Goal: Task Accomplishment & Management: Manage account settings

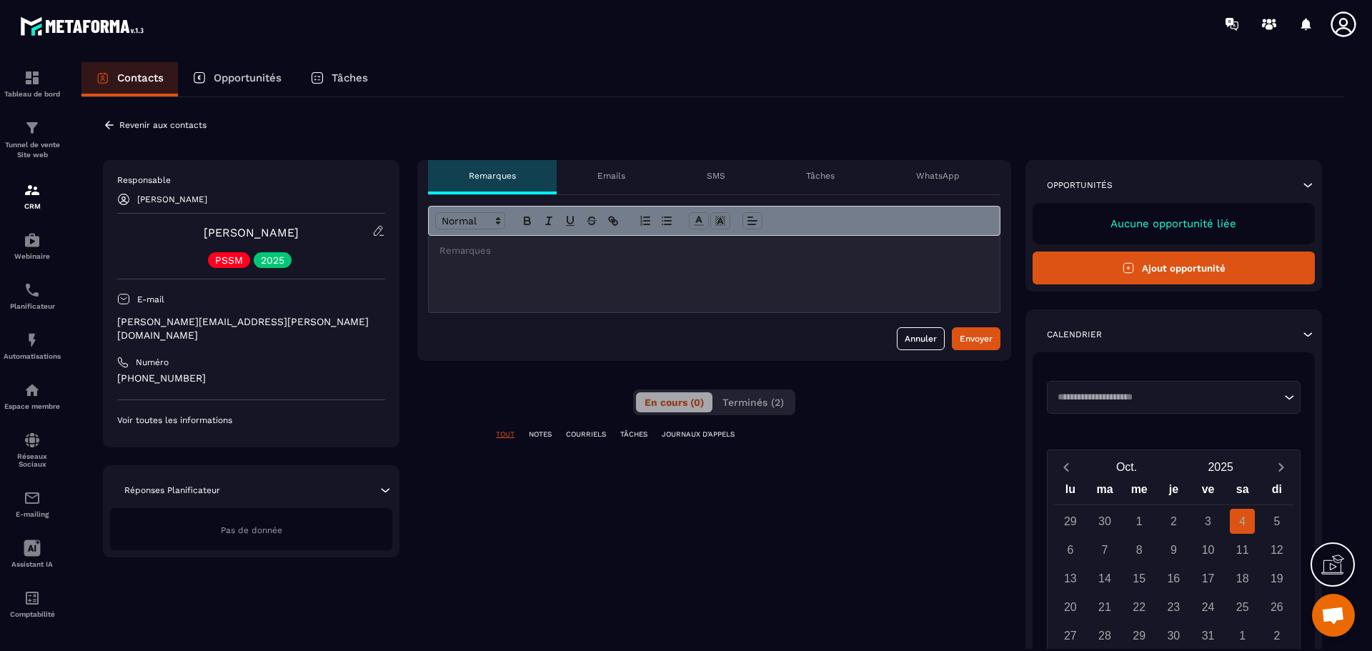
scroll to position [5122, 0]
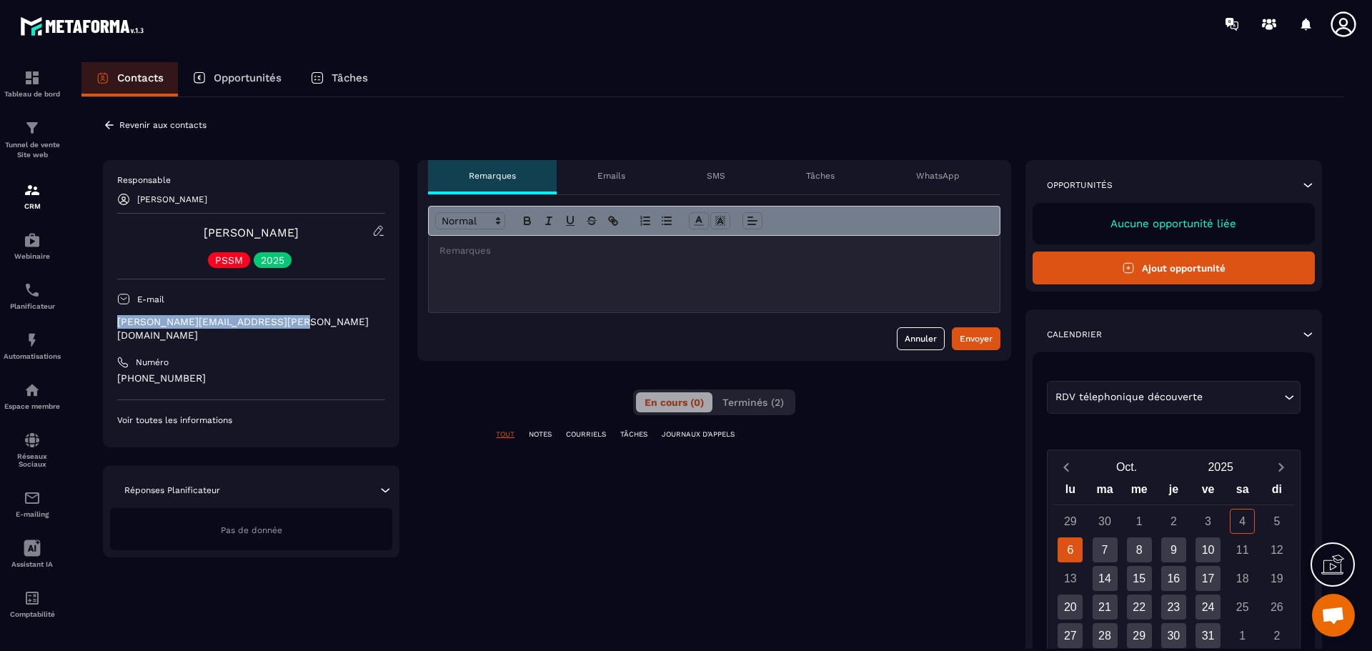
drag, startPoint x: 321, startPoint y: 328, endPoint x: 100, endPoint y: 321, distance: 220.9
click at [100, 321] on div "**********" at bounding box center [712, 529] width 1262 height 864
copy p "[PERSON_NAME][EMAIL_ADDRESS][PERSON_NAME][DOMAIN_NAME]"
drag, startPoint x: 33, startPoint y: 181, endPoint x: 40, endPoint y: 196, distance: 17.3
click at [33, 181] on link "CRM" at bounding box center [32, 196] width 57 height 50
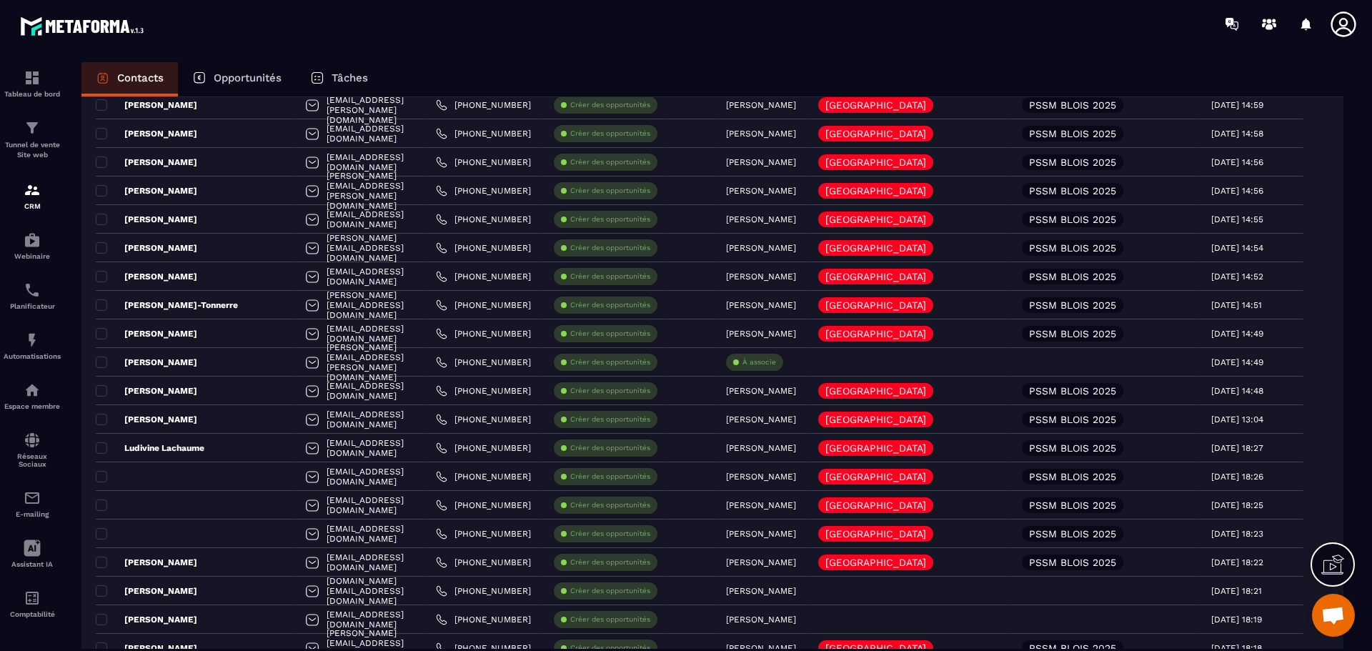
scroll to position [1429, 0]
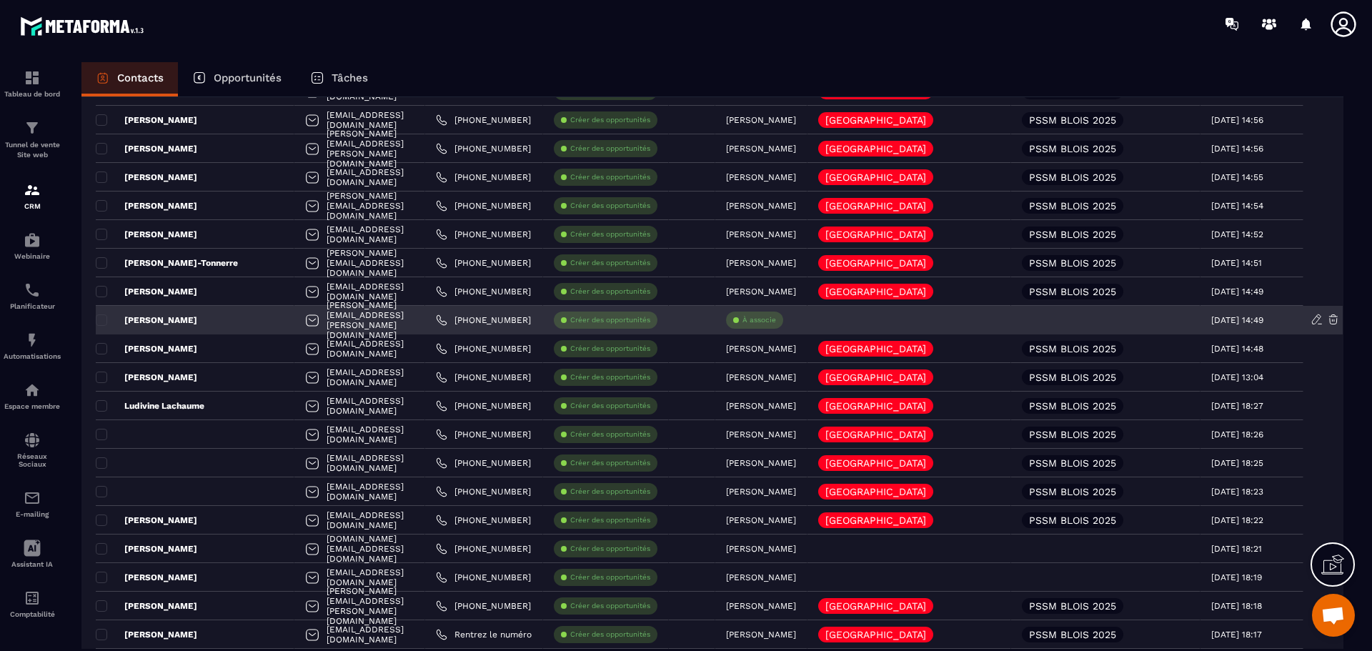
click at [776, 320] on p "À associe" at bounding box center [759, 320] width 34 height 10
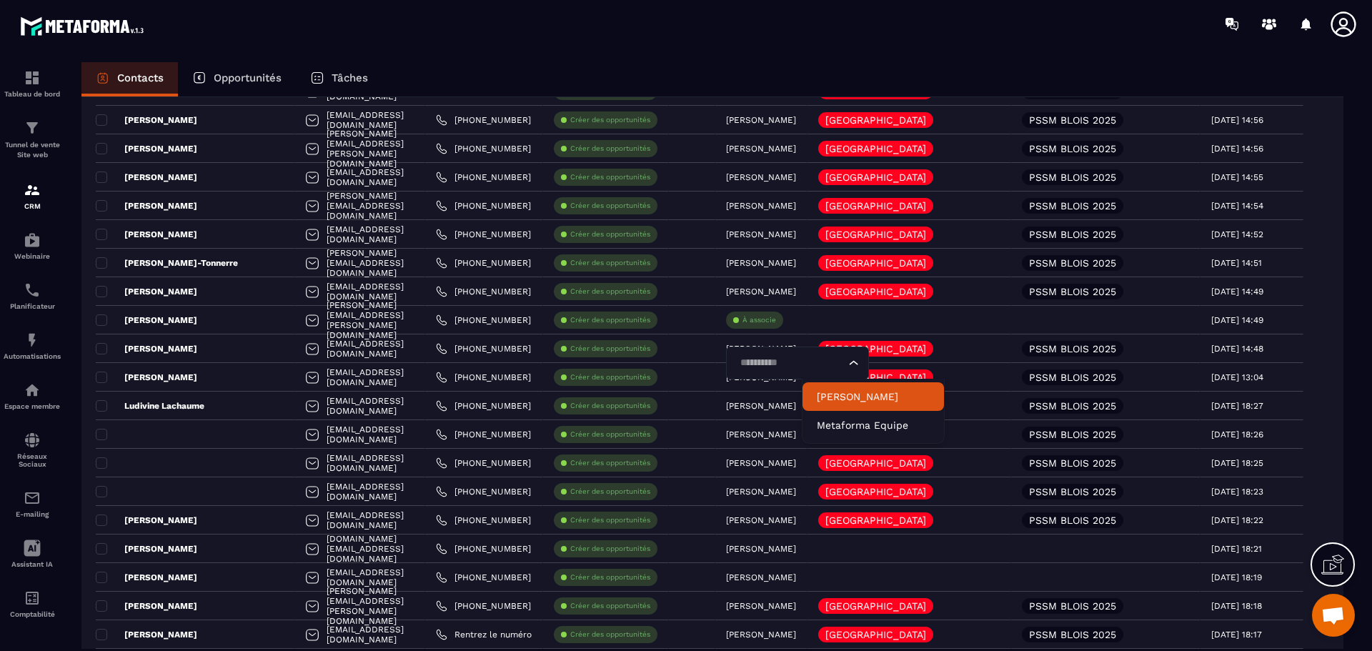
click at [866, 392] on p "[PERSON_NAME]" at bounding box center [873, 396] width 113 height 14
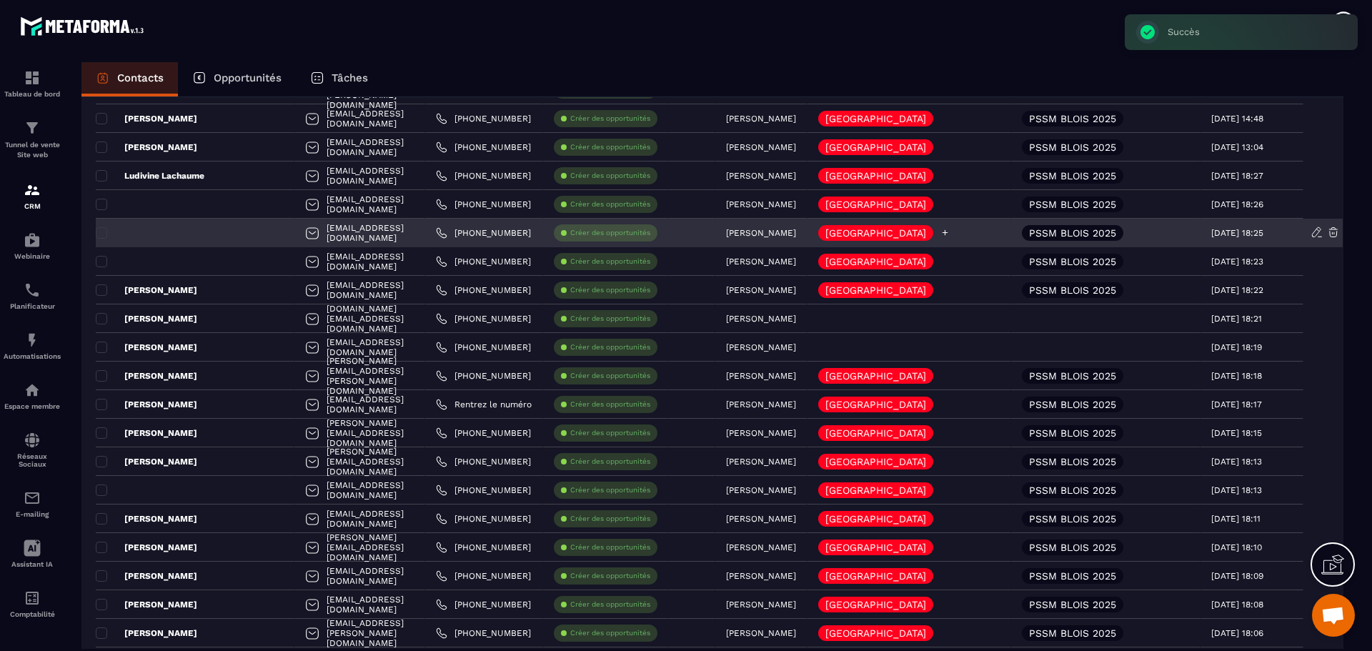
scroll to position [1962, 0]
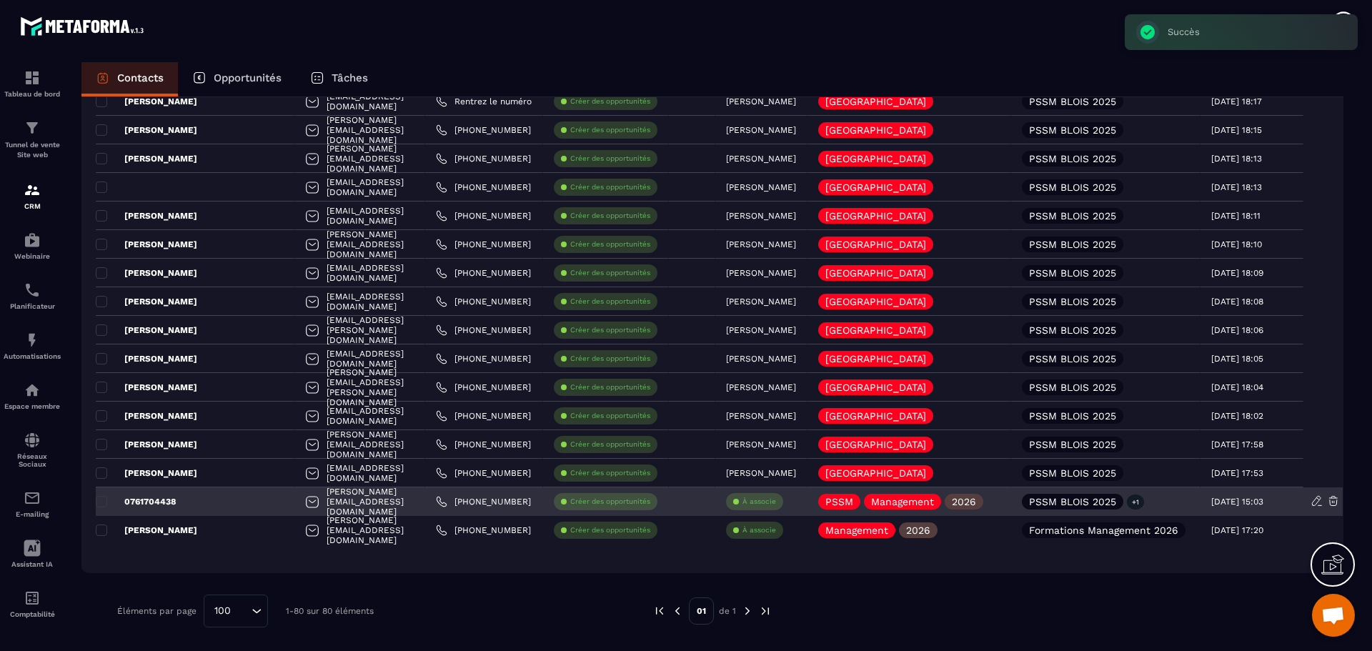
click at [776, 505] on p "À associe" at bounding box center [759, 502] width 34 height 10
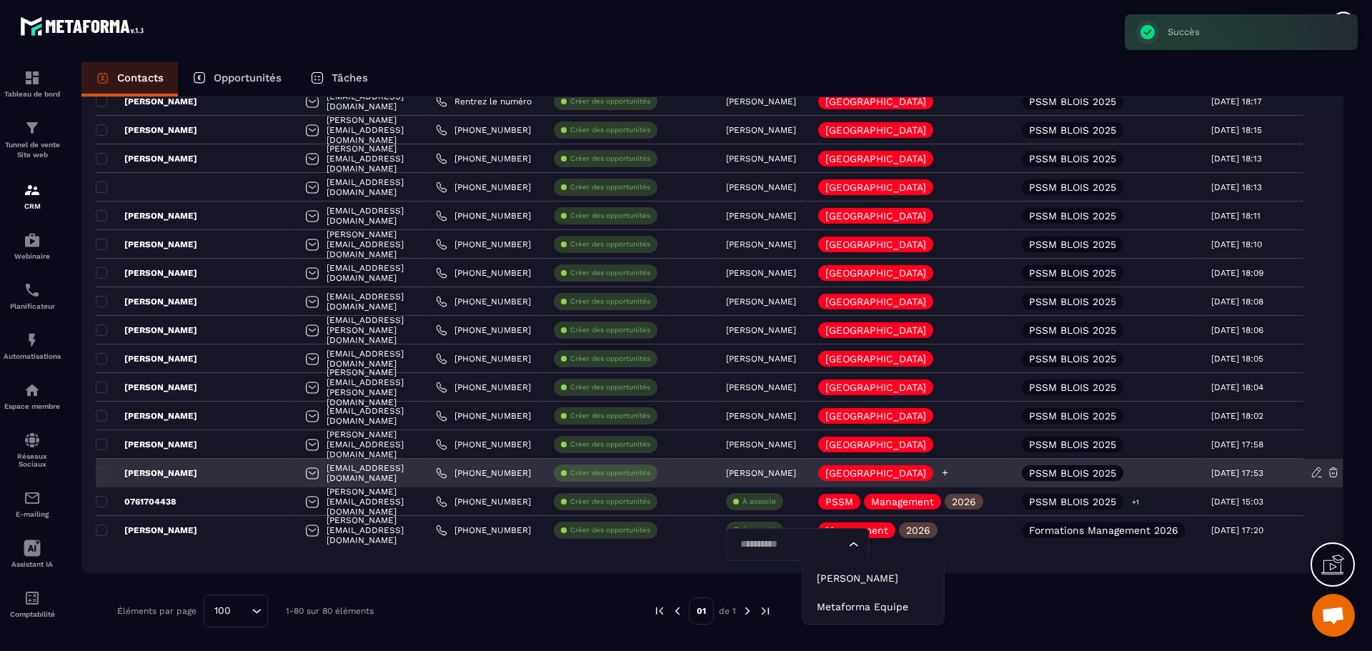
click at [1008, 461] on div "[GEOGRAPHIC_DATA]" at bounding box center [909, 473] width 204 height 29
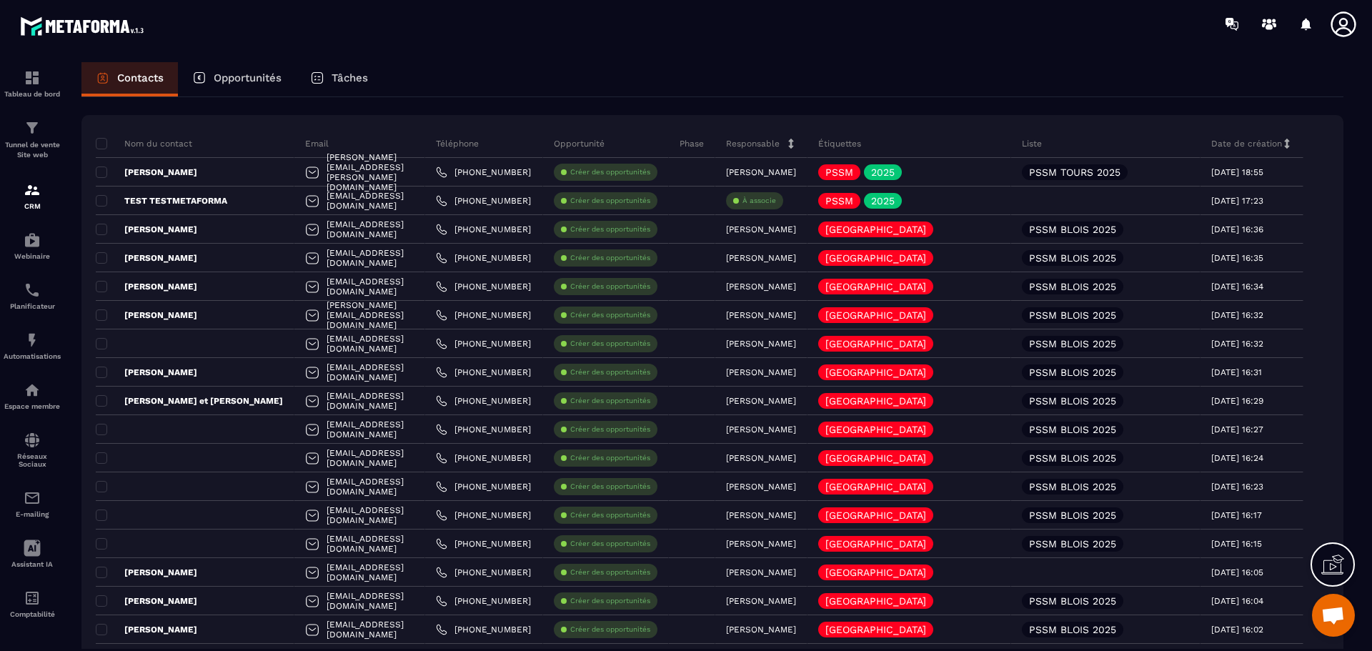
scroll to position [0, 0]
